Goal: Information Seeking & Learning: Learn about a topic

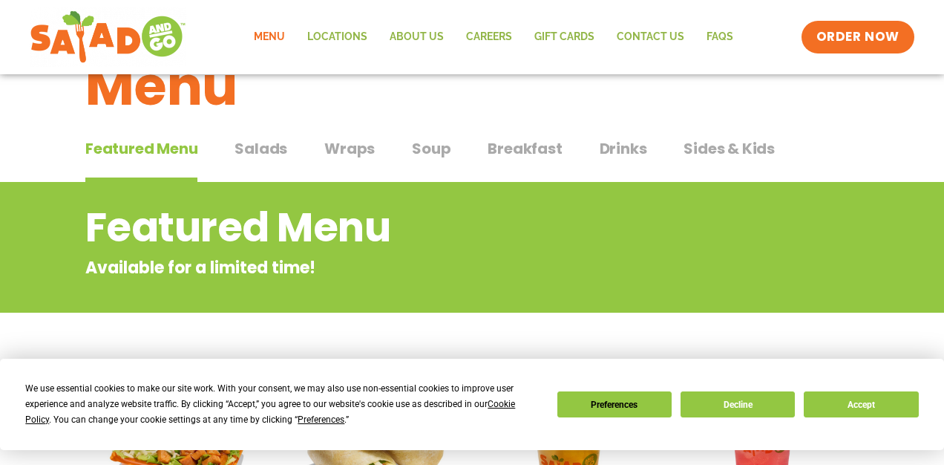
scroll to position [58, 0]
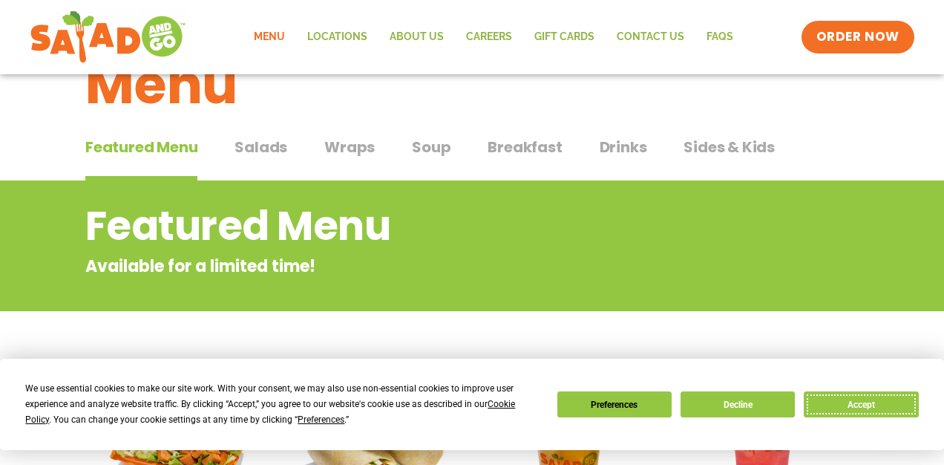
click at [860, 404] on button "Accept" at bounding box center [861, 404] width 114 height 26
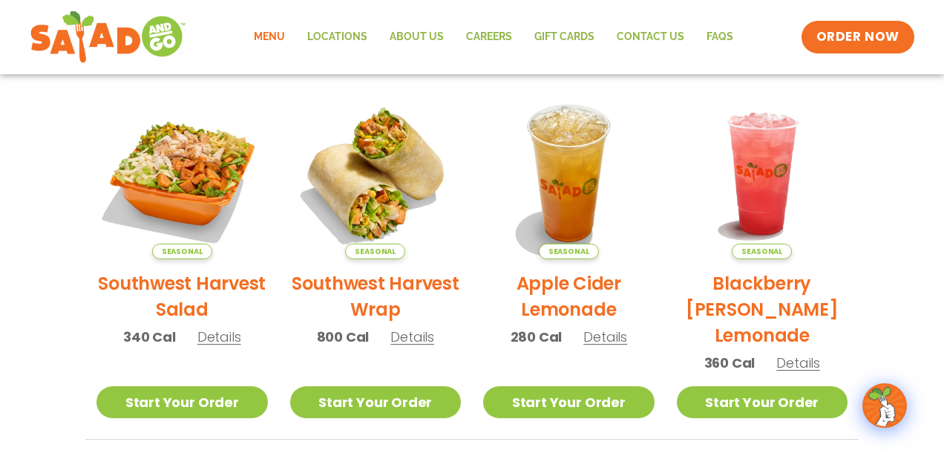
scroll to position [333, 0]
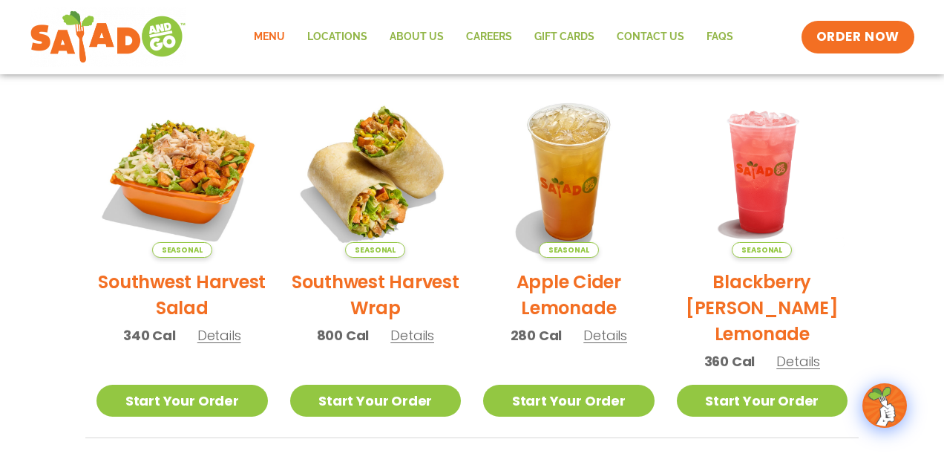
click at [236, 281] on h2 "Southwest Harvest Salad" at bounding box center [182, 295] width 171 height 52
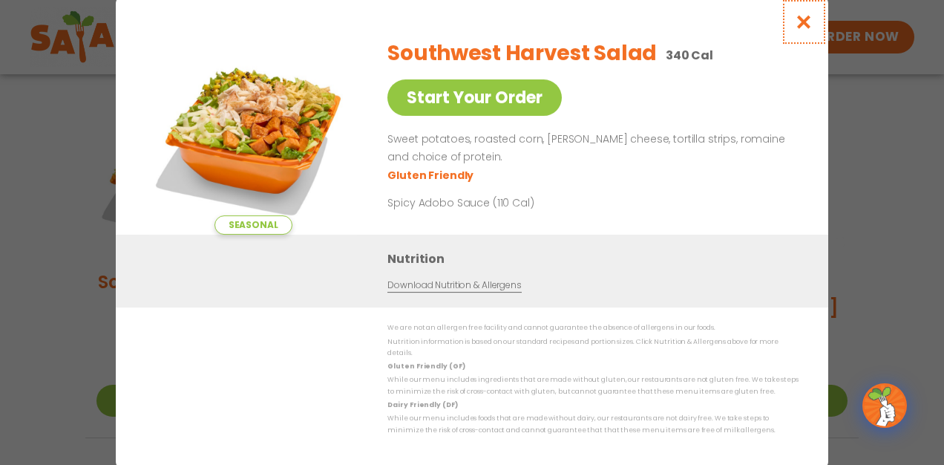
click at [808, 26] on icon "Close modal" at bounding box center [804, 22] width 19 height 16
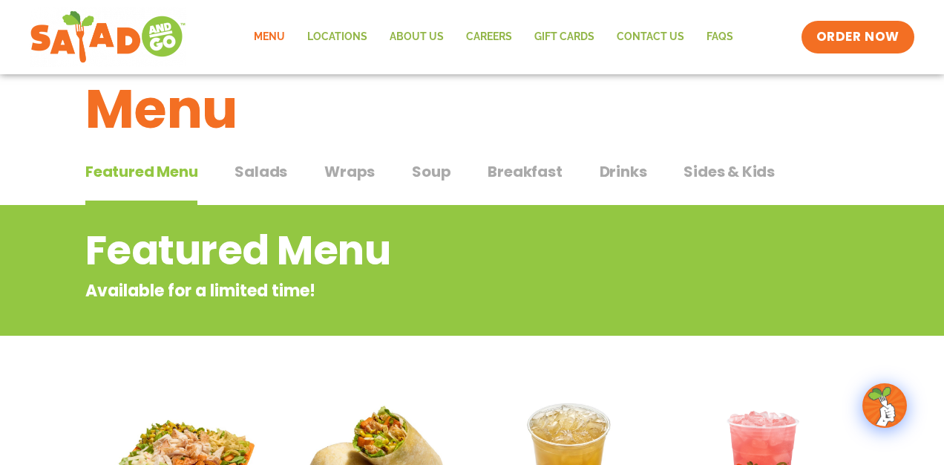
scroll to position [36, 0]
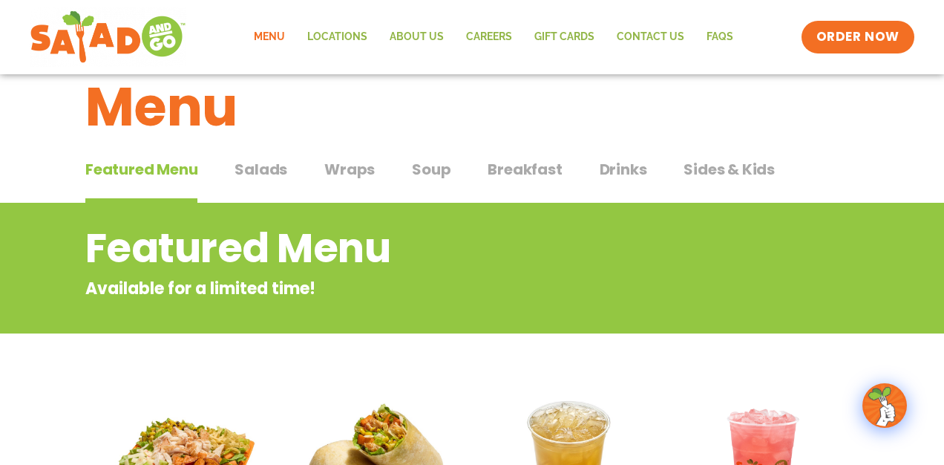
click at [275, 163] on span "Salads" at bounding box center [261, 169] width 53 height 22
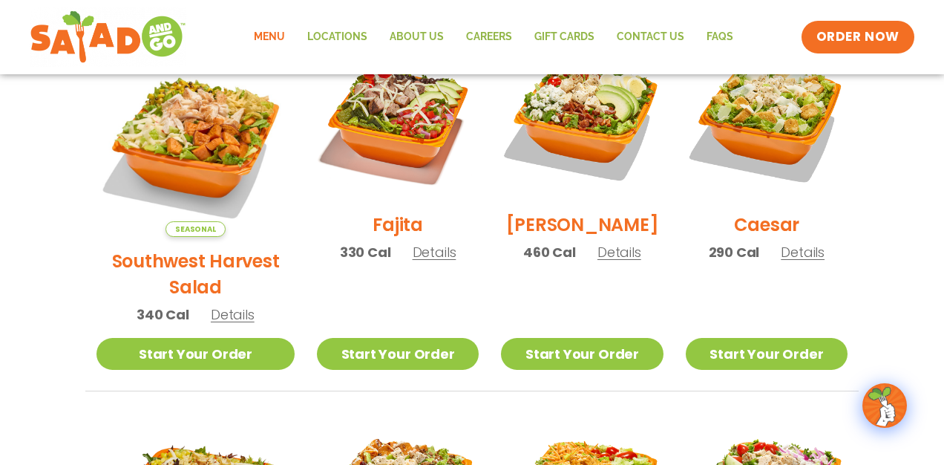
scroll to position [426, 0]
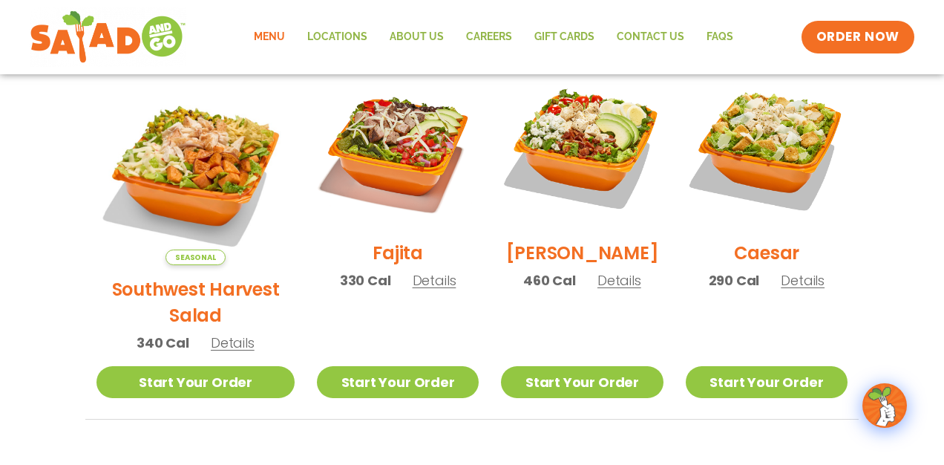
click at [413, 290] on span "Details" at bounding box center [435, 280] width 44 height 19
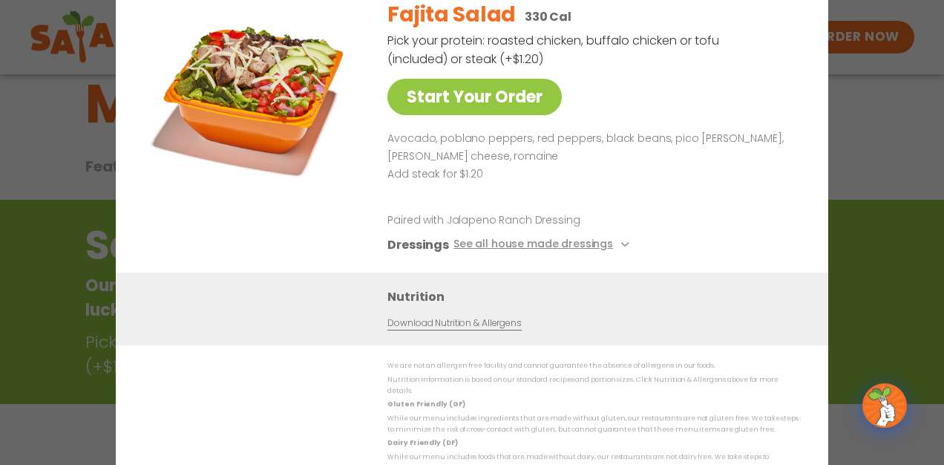
scroll to position [36, 0]
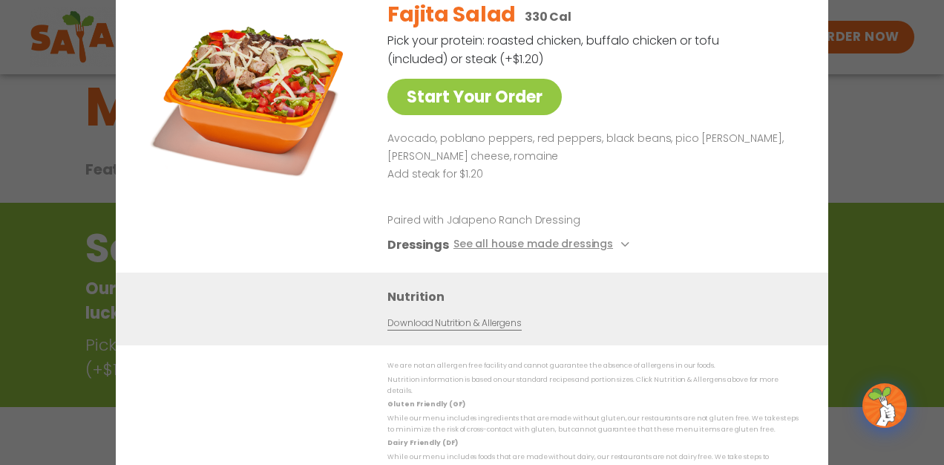
click at [759, 73] on div "Fajita Salad 330 Cal Pick your protein: roasted chicken, buffalo chicken or tof…" at bounding box center [590, 130] width 405 height 284
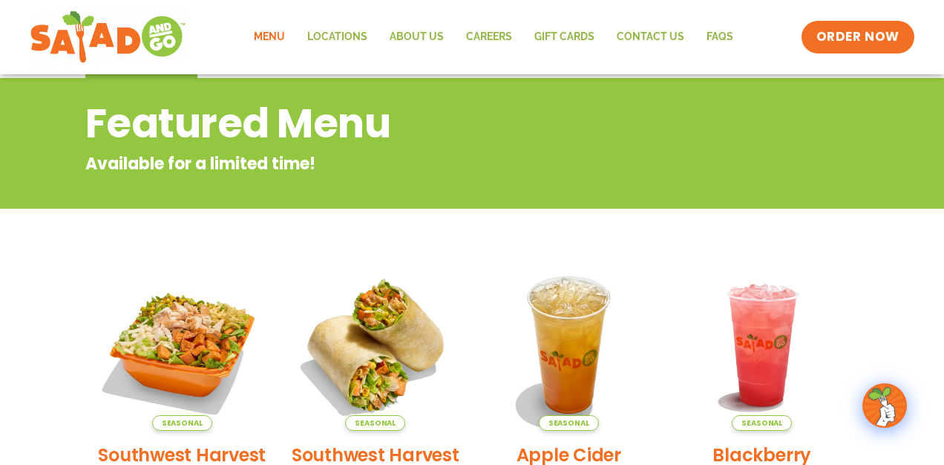
scroll to position [157, 0]
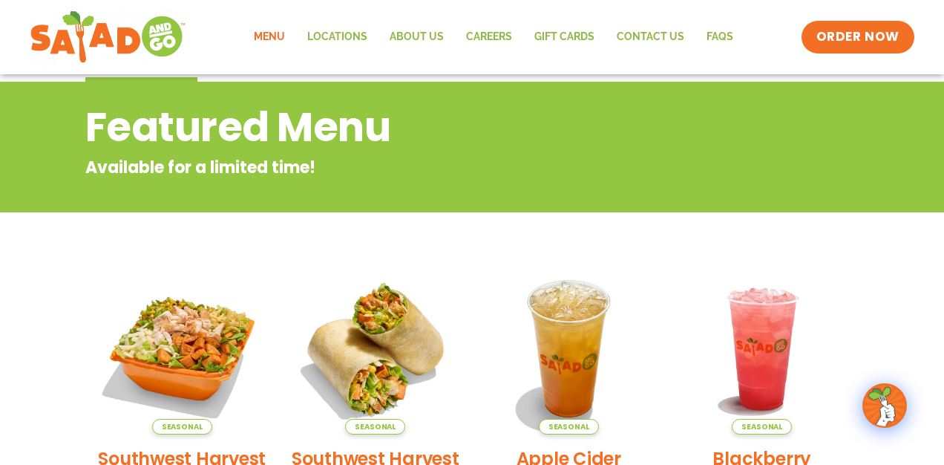
click at [271, 42] on link "Menu" at bounding box center [269, 37] width 53 height 34
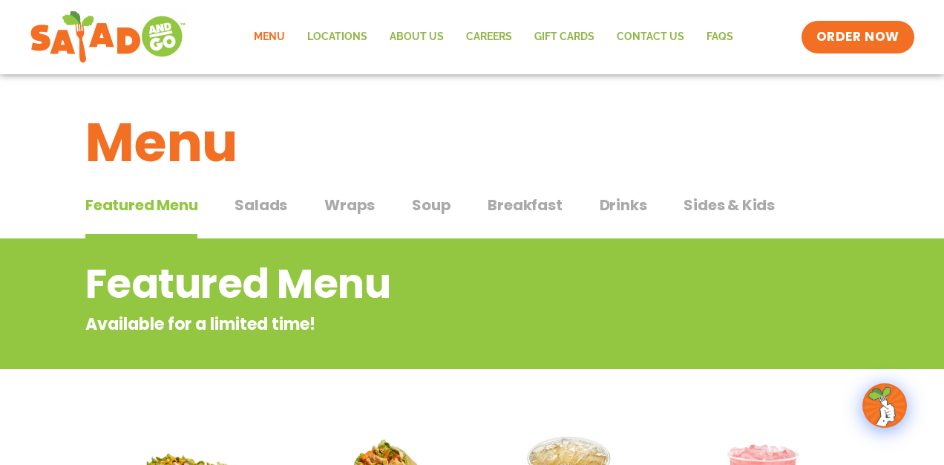
click at [275, 203] on span "Salads" at bounding box center [261, 205] width 53 height 22
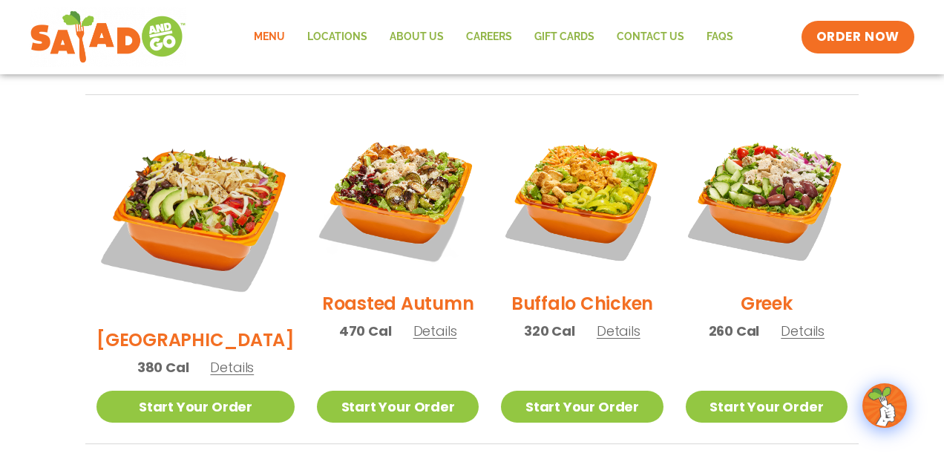
scroll to position [730, 0]
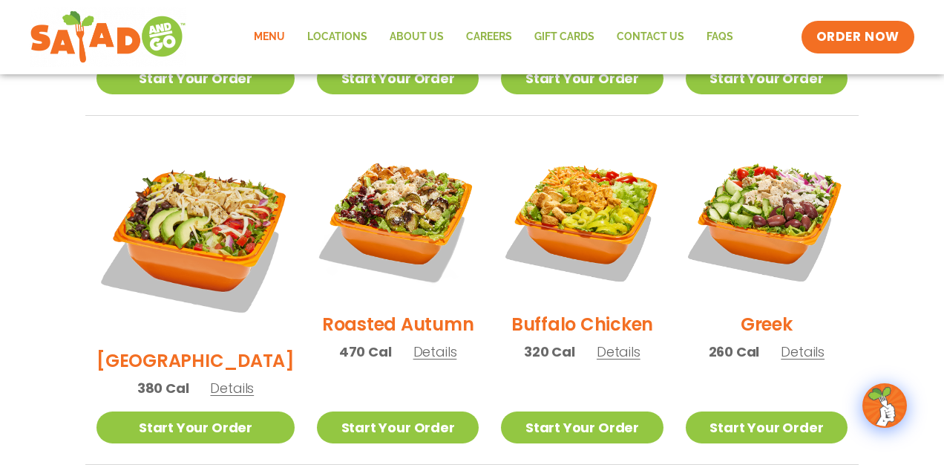
click at [587, 311] on h2 "Buffalo Chicken" at bounding box center [583, 324] width 142 height 26
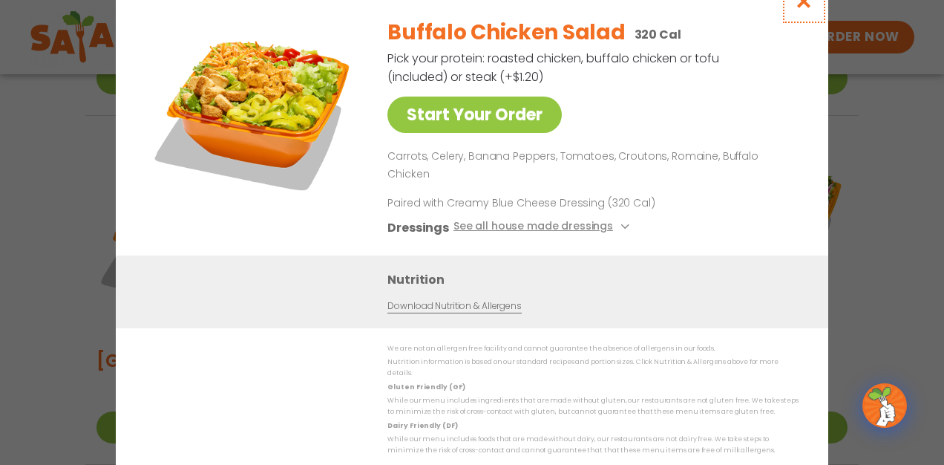
click at [805, 9] on icon "Close modal" at bounding box center [804, 1] width 19 height 16
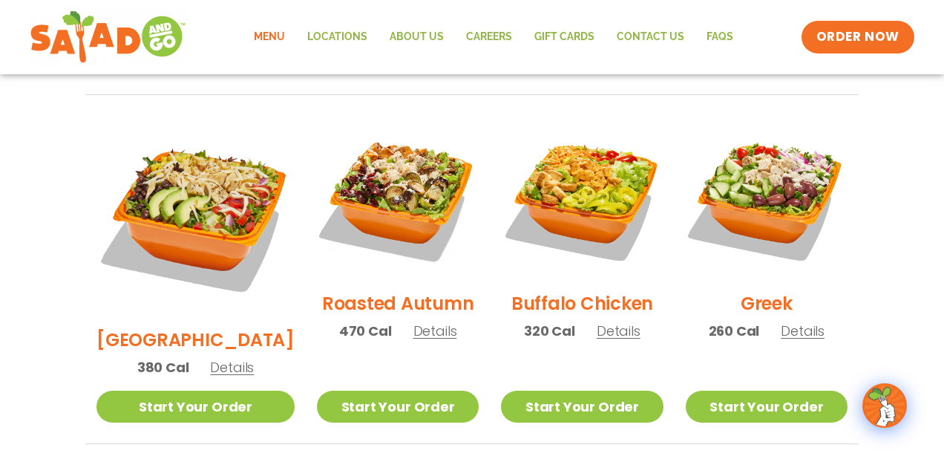
scroll to position [758, 0]
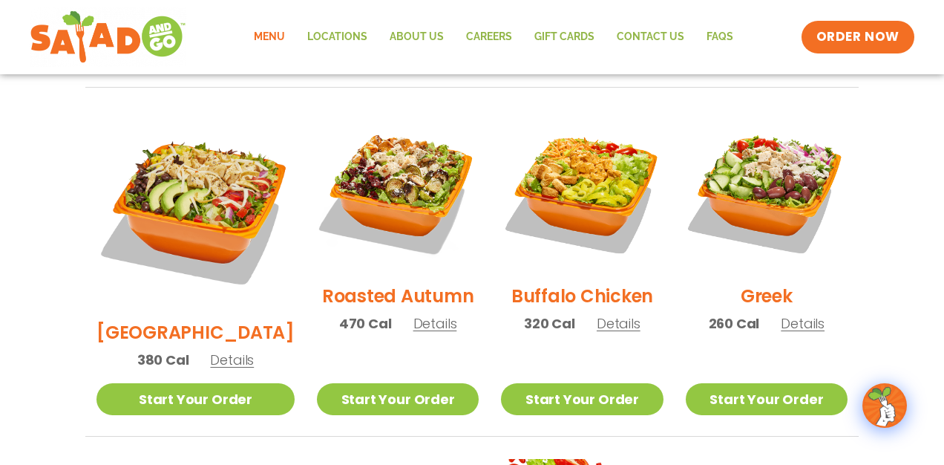
click at [765, 283] on h2 "Greek" at bounding box center [767, 296] width 52 height 26
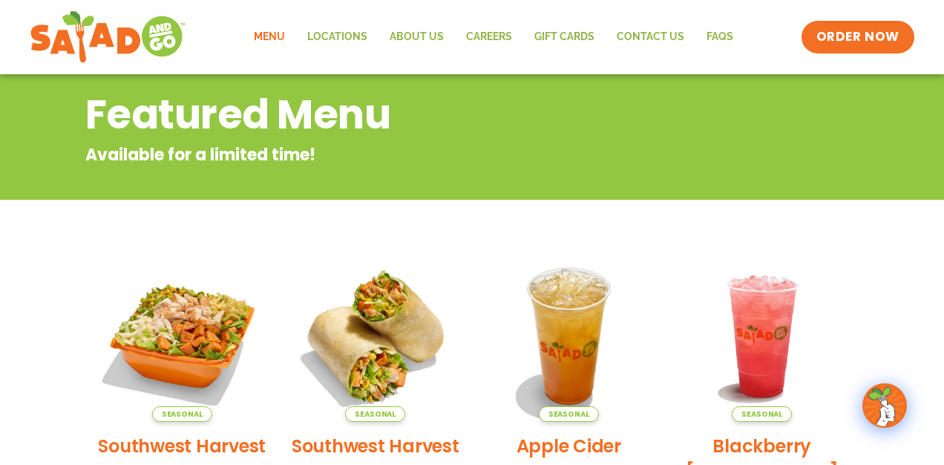
scroll to position [111, 0]
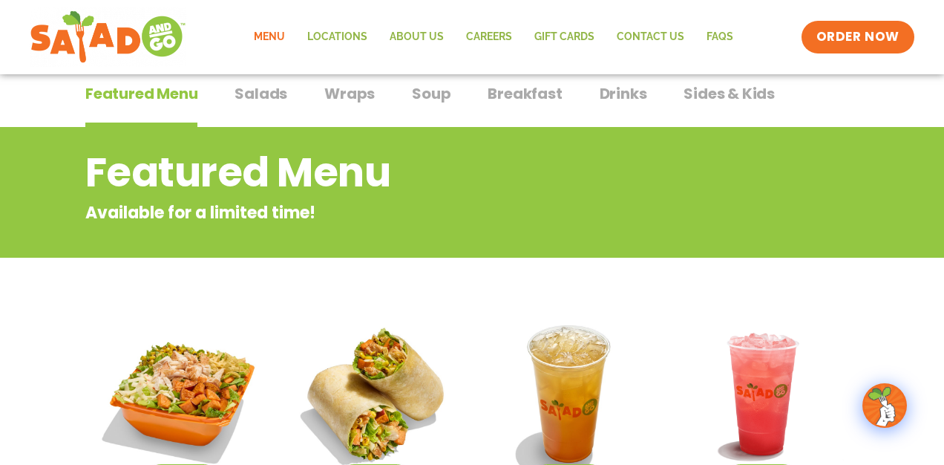
click at [272, 94] on span "Salads" at bounding box center [261, 93] width 53 height 22
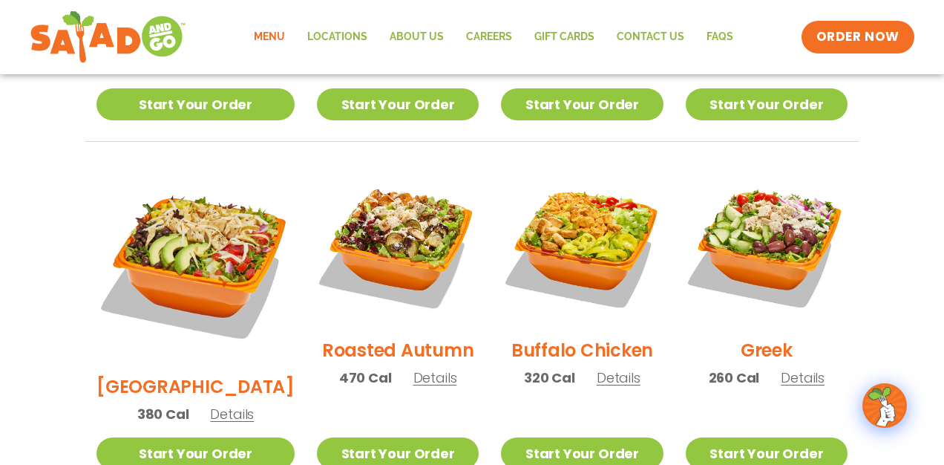
scroll to position [696, 0]
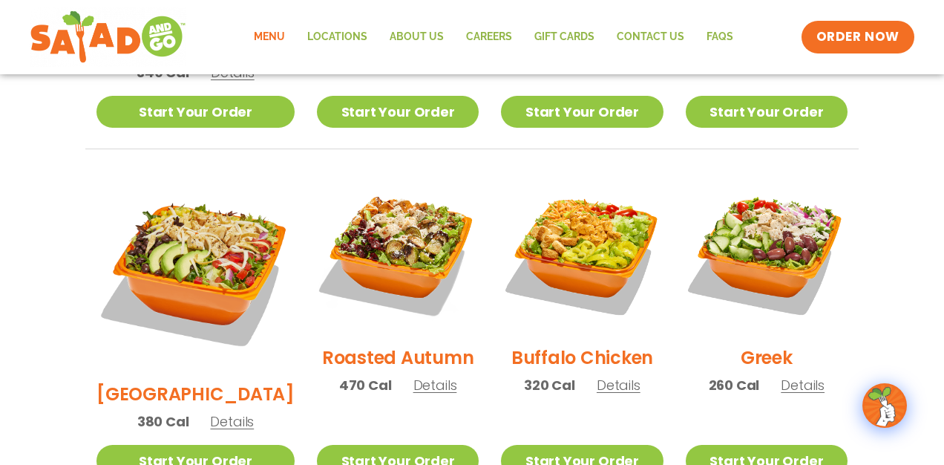
click at [389, 344] on h2 "Roasted Autumn" at bounding box center [398, 357] width 152 height 26
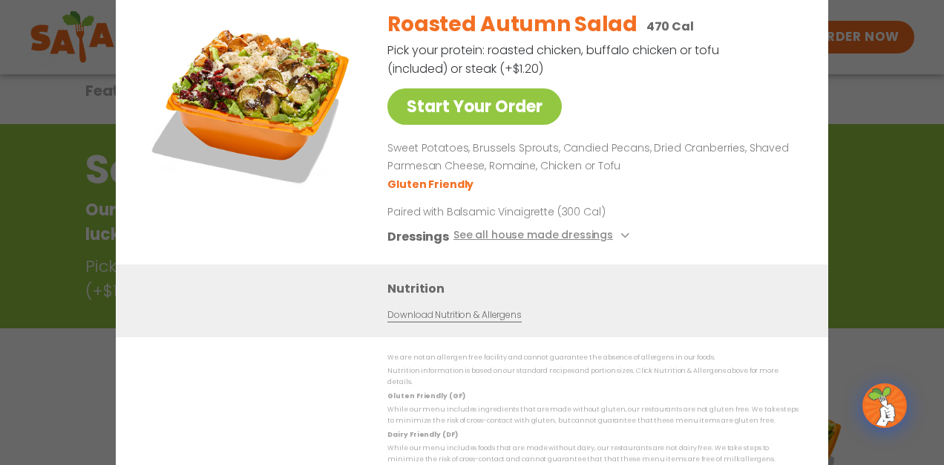
scroll to position [111, 0]
click at [182, 22] on img at bounding box center [253, 102] width 208 height 208
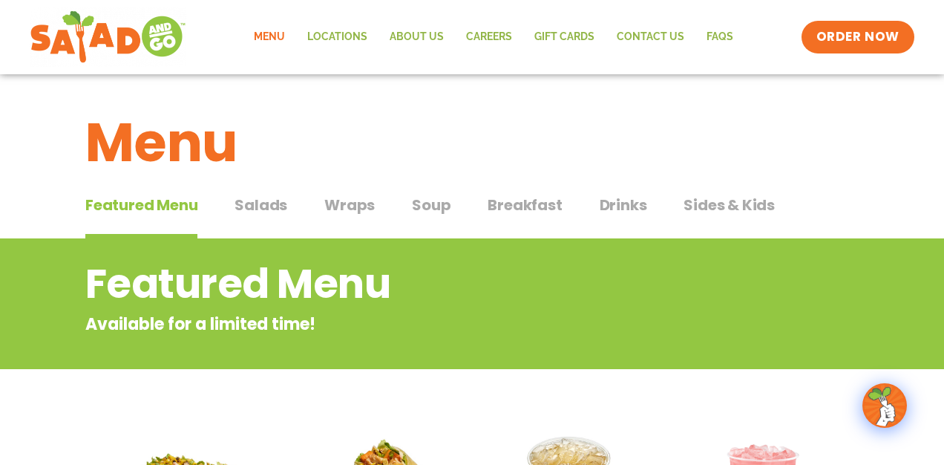
click at [264, 205] on span "Salads" at bounding box center [261, 205] width 53 height 22
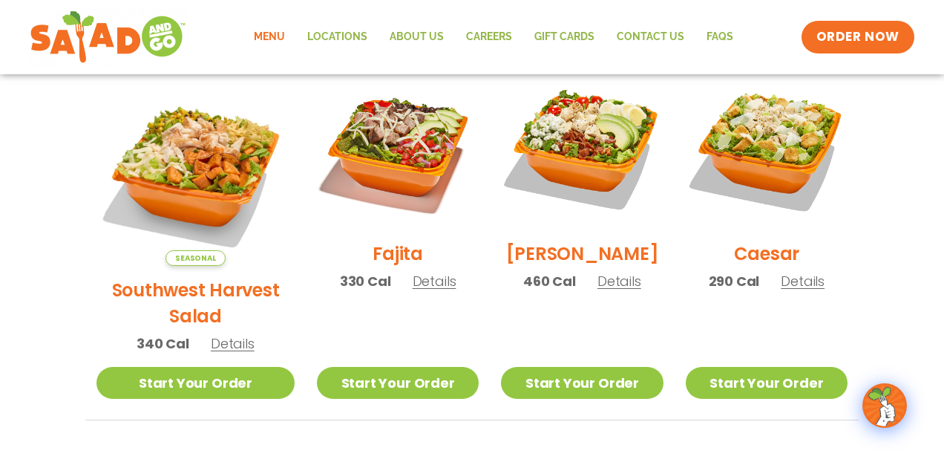
scroll to position [425, 0]
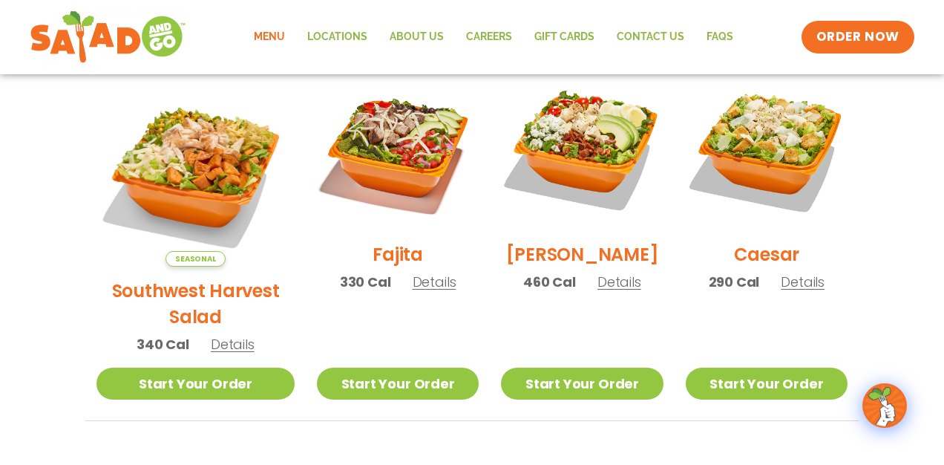
click at [373, 262] on h2 "Fajita" at bounding box center [398, 254] width 50 height 26
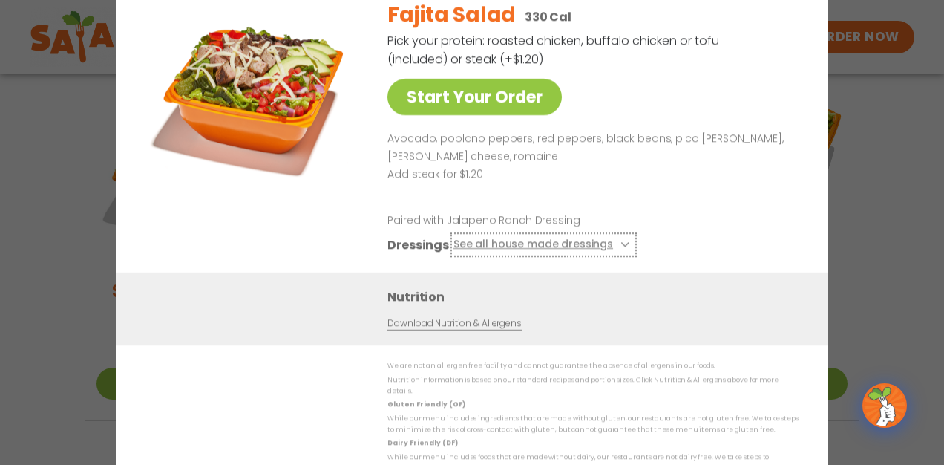
click at [590, 249] on button "See all house made dressings" at bounding box center [544, 245] width 180 height 19
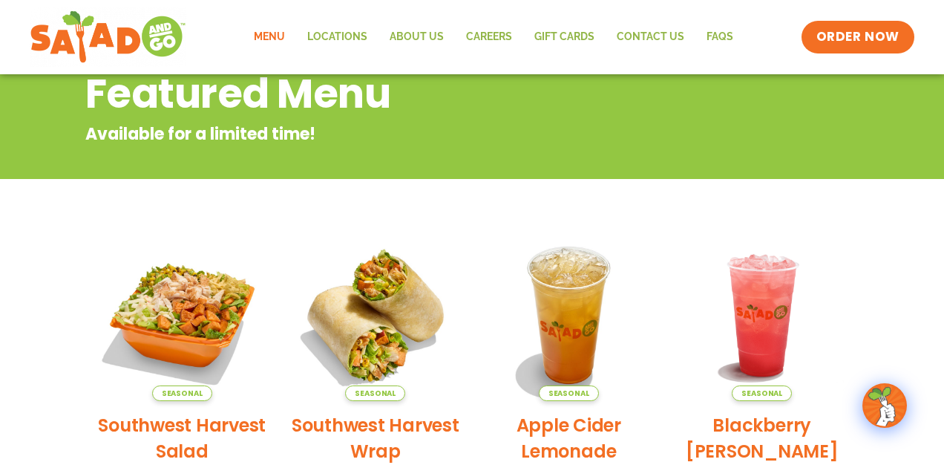
scroll to position [185, 0]
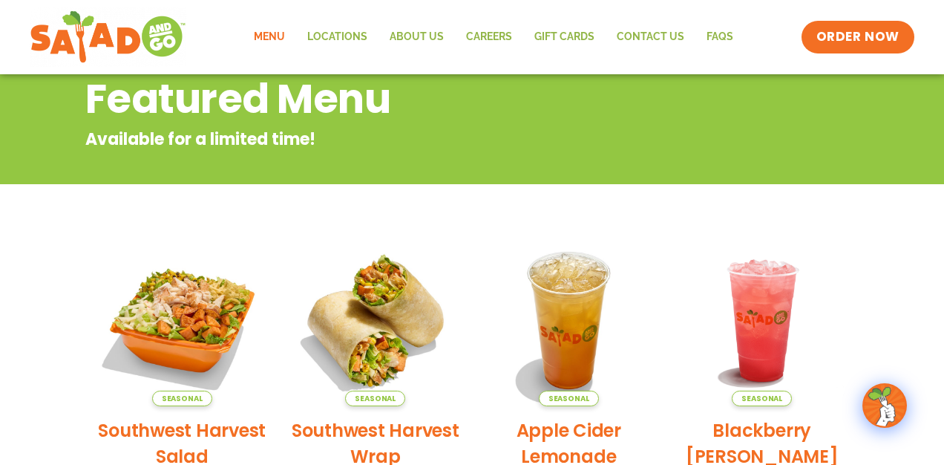
click at [272, 37] on link "Menu" at bounding box center [269, 37] width 53 height 34
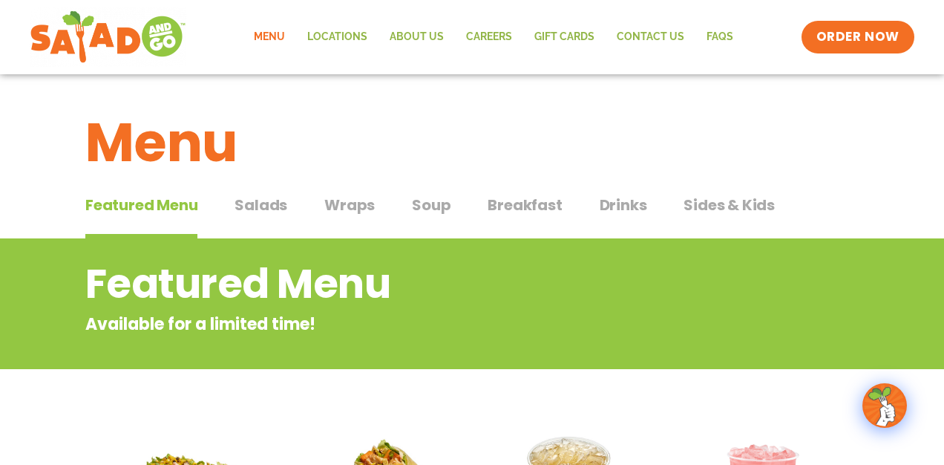
click at [261, 206] on span "Salads" at bounding box center [261, 205] width 53 height 22
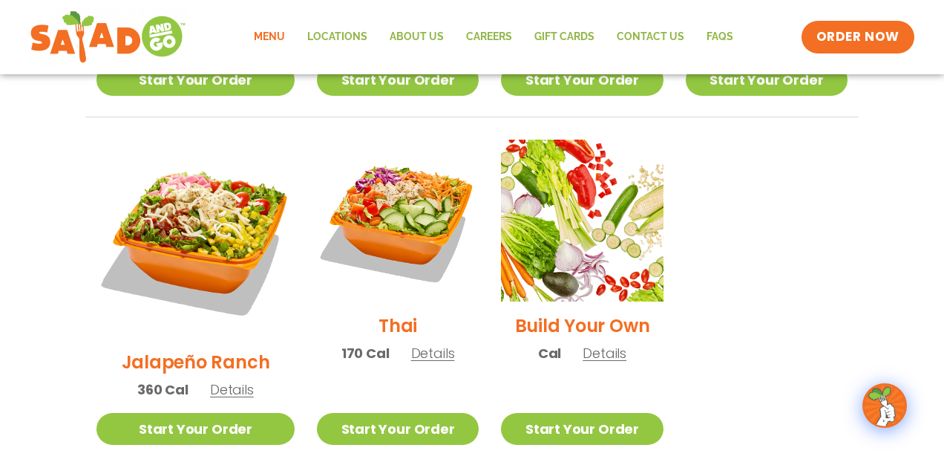
scroll to position [1101, 0]
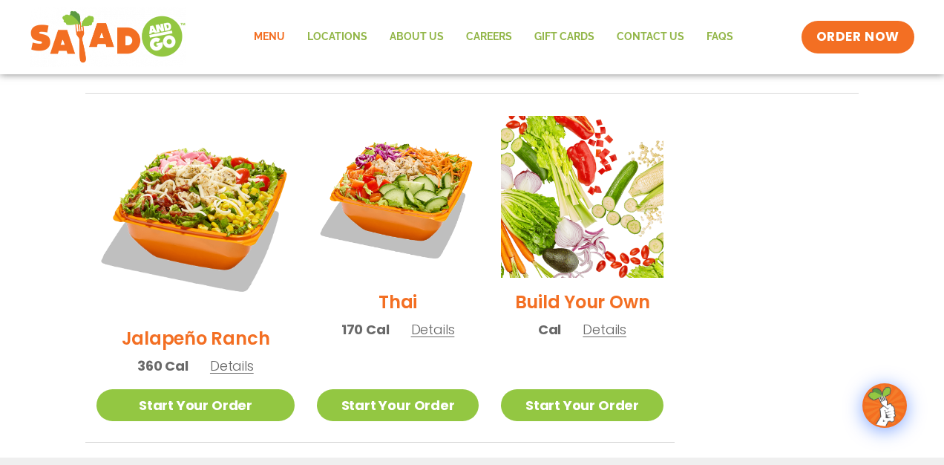
click at [585, 289] on h2 "Build Your Own" at bounding box center [582, 302] width 135 height 26
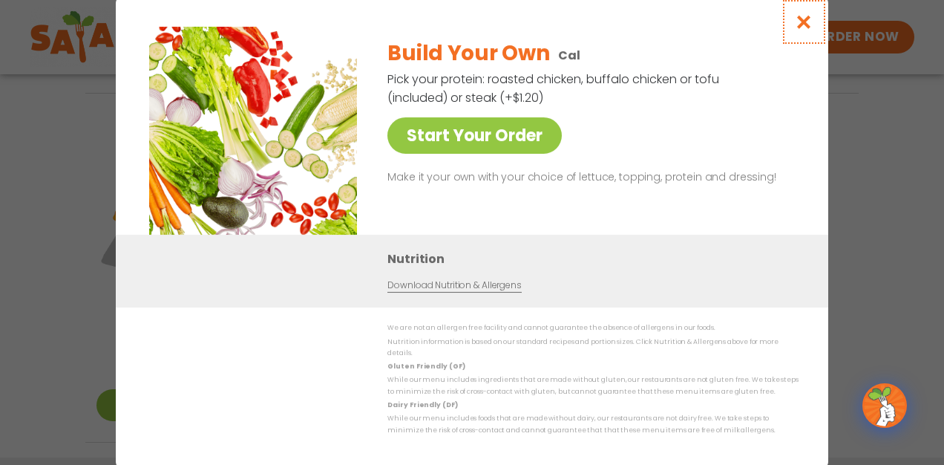
click at [805, 28] on icon "Close modal" at bounding box center [804, 22] width 19 height 16
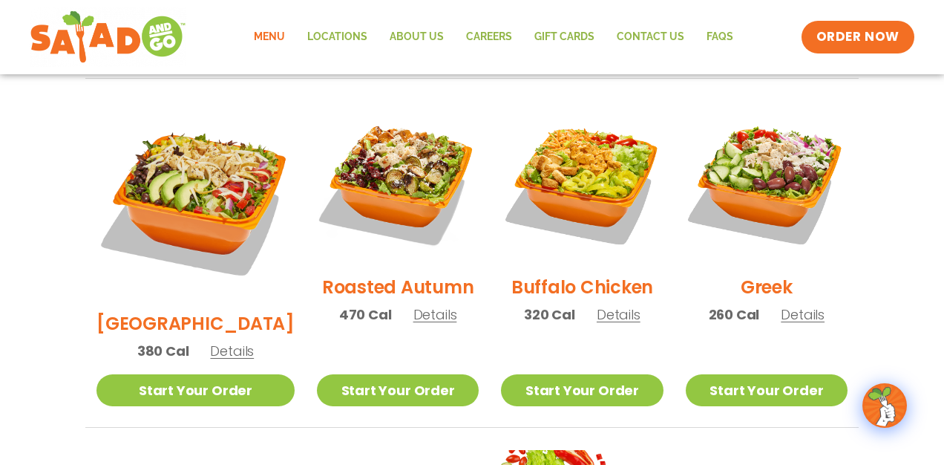
scroll to position [742, 0]
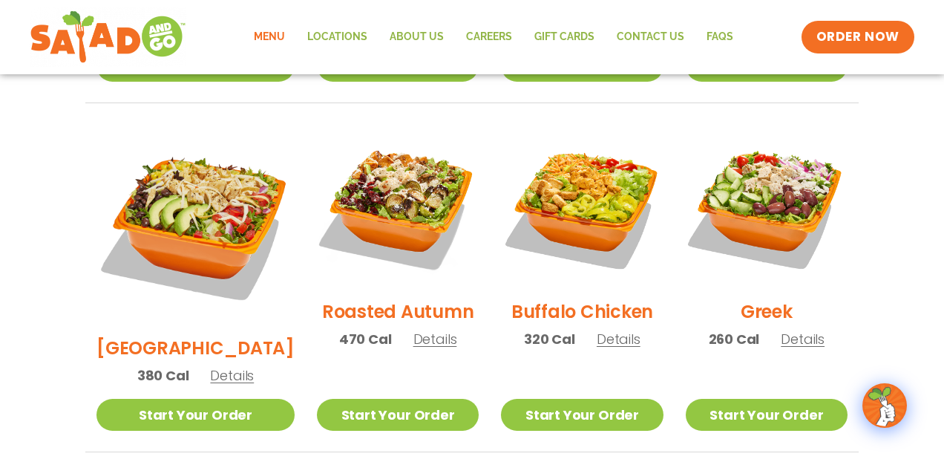
click at [215, 335] on h2 "[GEOGRAPHIC_DATA]" at bounding box center [196, 348] width 198 height 26
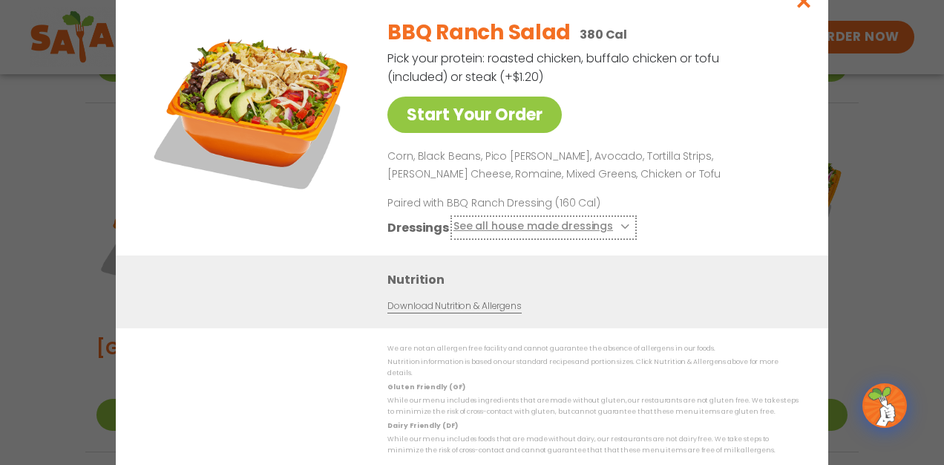
click at [601, 230] on button "See all house made dressings" at bounding box center [544, 227] width 180 height 19
